Goal: Transaction & Acquisition: Purchase product/service

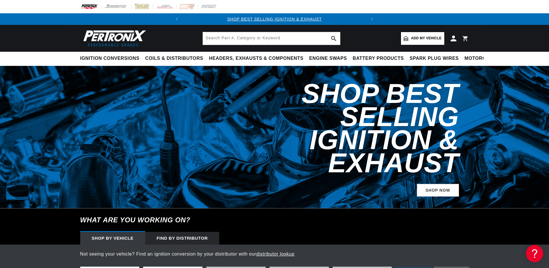
click at [418, 39] on span "Add my vehicle" at bounding box center [426, 38] width 31 height 5
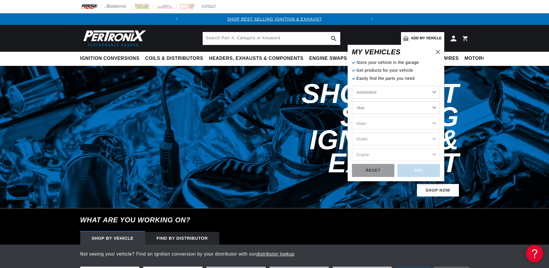
click at [352, 101] on select "Year [DATE] 2025 2024 2023 2022 2021 2020 2019 2018 2017 2016 2015 2014 2013 20…" at bounding box center [396, 107] width 88 height 13
select select "1962"
click option "1962" at bounding box center [0, 0] width 0 height 0
select select "1962"
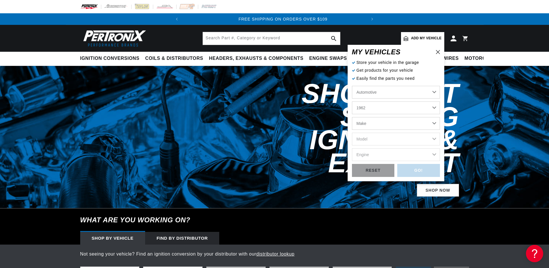
click at [352, 117] on select "Make Alfa Romeo American Motors Aston [PERSON_NAME][GEOGRAPHIC_DATA] [PERSON_NA…" at bounding box center [396, 123] width 88 height 13
select select "Cadillac"
click option "Cadillac" at bounding box center [0, 0] width 0 height 0
select select "Cadillac"
click at [352, 133] on select "Model DeVille [GEOGRAPHIC_DATA] Series 60 Fleetwood Series 62 Series 75 Fleetwo…" at bounding box center [396, 139] width 88 height 13
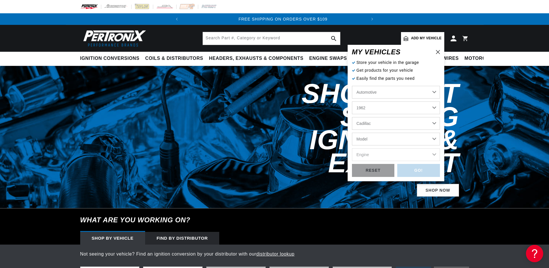
select select "Series-60-Fleetwood"
click option "Series 60 Fleetwood" at bounding box center [0, 0] width 0 height 0
select select "Series-60-Fleetwood"
click at [352, 148] on select "Engine 6.4L" at bounding box center [396, 154] width 88 height 13
select select "6.4L"
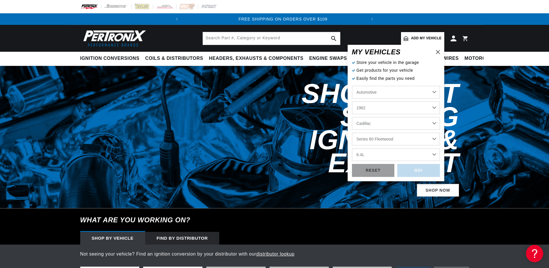
click option "6.4L" at bounding box center [0, 0] width 0 height 0
select select "6.4L"
click at [406, 169] on div "GO!" at bounding box center [419, 170] width 43 height 13
select select "1962"
select select "Cadillac"
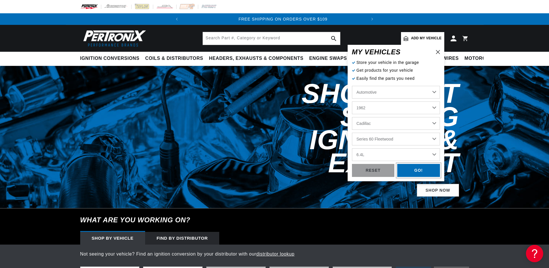
select select "Series-60-Fleetwood"
select select "6.4L"
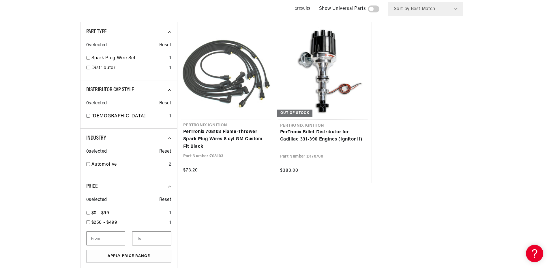
scroll to position [88, 0]
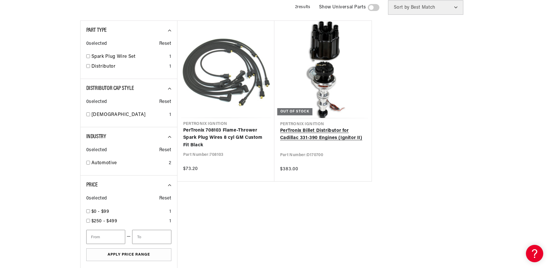
click at [311, 133] on link "PerTronix Billet Distributor for Cadillac 331-390 Engines (Ignitor II)" at bounding box center [323, 134] width 86 height 15
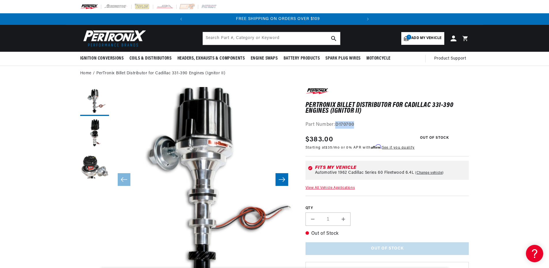
drag, startPoint x: 356, startPoint y: 124, endPoint x: 337, endPoint y: 121, distance: 19.0
click at [337, 121] on div "Part Number: D170700" at bounding box center [388, 125] width 164 height 8
copy strong "D170700"
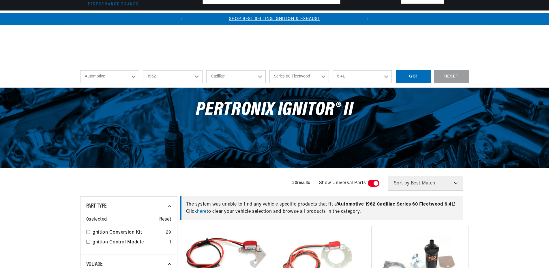
select select "1962"
select select "Cadillac"
select select "Series-60-Fleetwood"
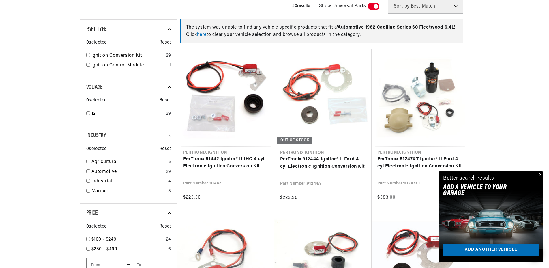
click at [540, 173] on button "Close" at bounding box center [540, 174] width 7 height 7
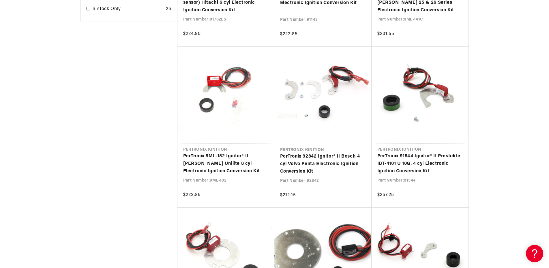
scroll to position [648, 0]
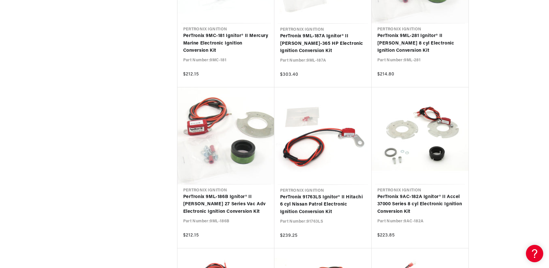
scroll to position [677, 0]
